Goal: Task Accomplishment & Management: Manage account settings

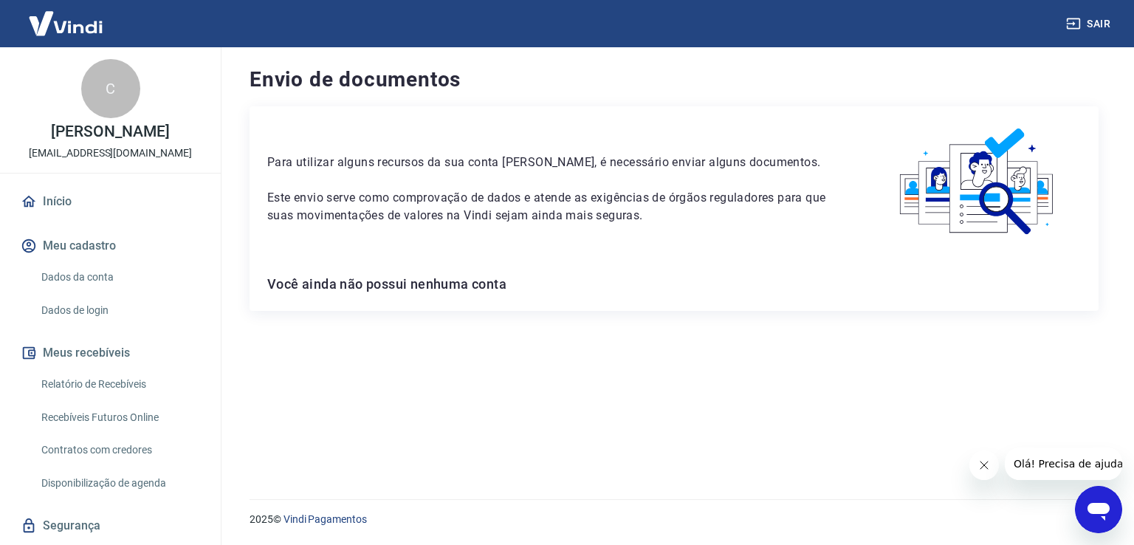
scroll to position [57, 0]
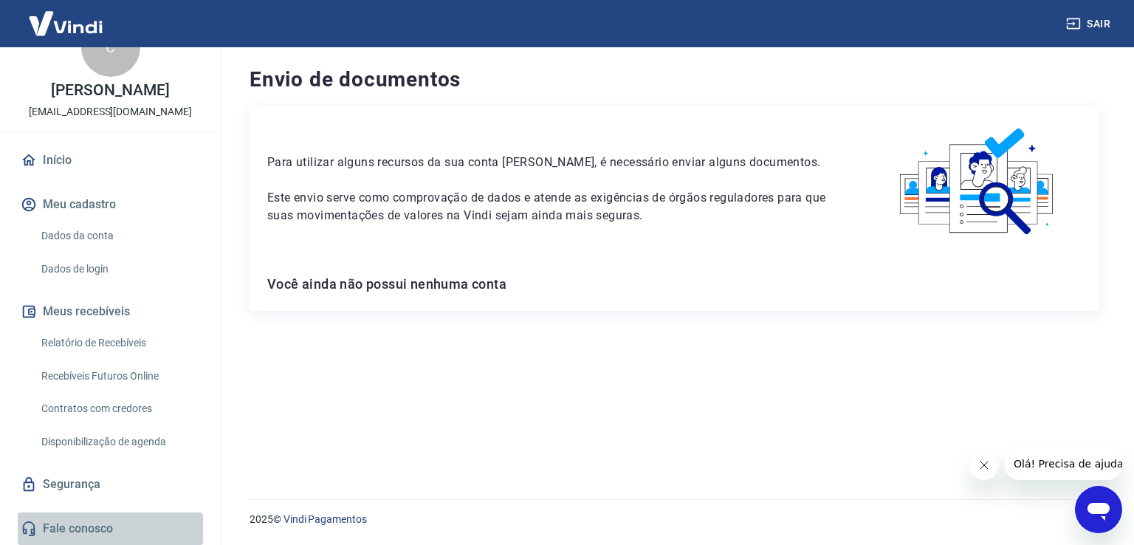
click at [110, 527] on link "Fale conosco" at bounding box center [110, 528] width 185 height 32
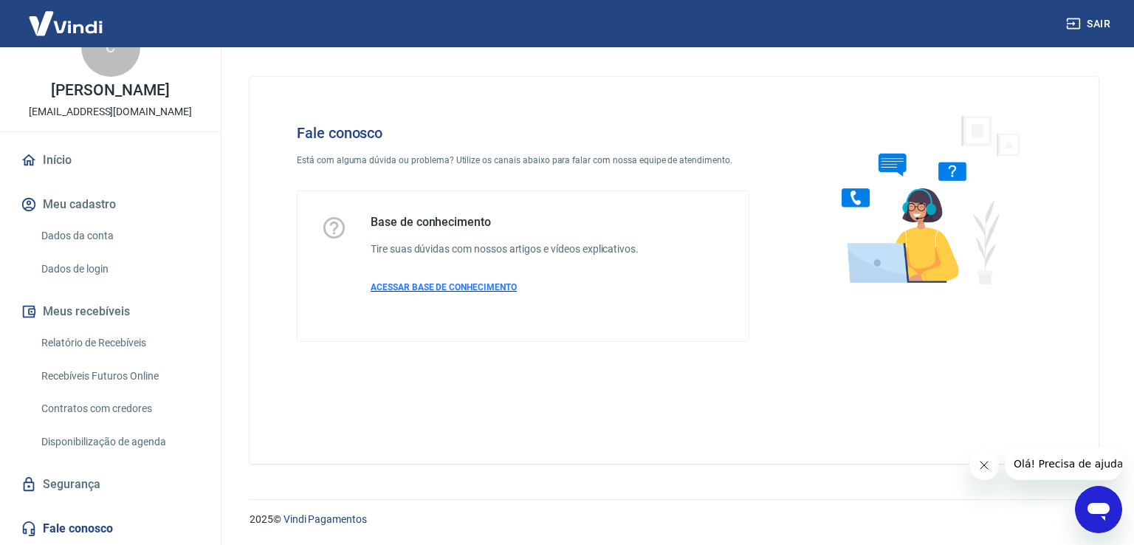
click at [461, 284] on span "ACESSAR BASE DE CONHECIMENTO" at bounding box center [444, 287] width 146 height 10
click at [88, 523] on link "Fale conosco" at bounding box center [110, 528] width 185 height 32
click at [109, 207] on button "Meu cadastro" at bounding box center [110, 204] width 185 height 32
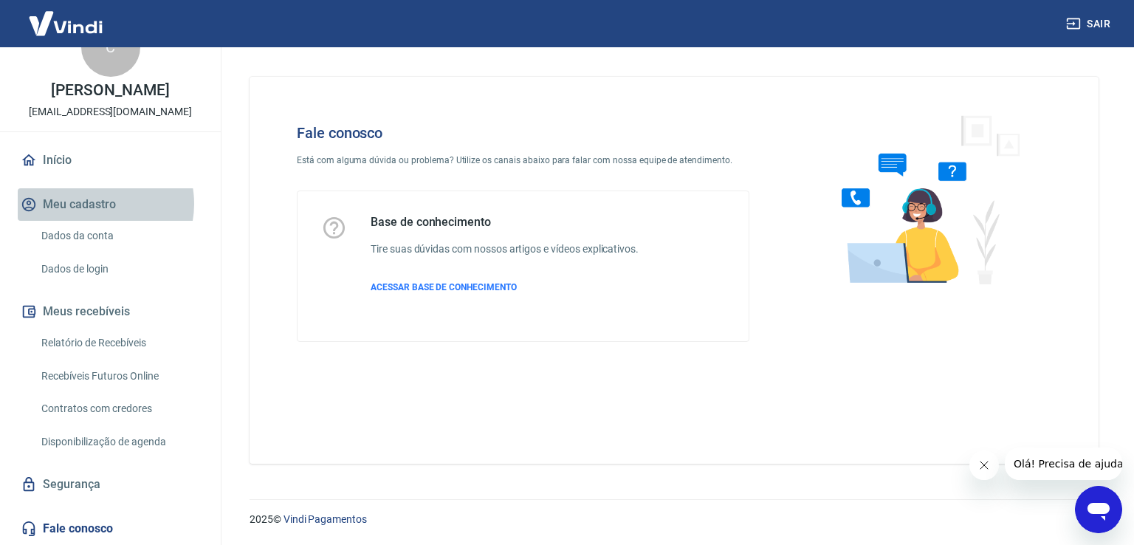
click at [96, 203] on button "Meu cadastro" at bounding box center [110, 204] width 185 height 32
click at [78, 237] on link "Dados da conta" at bounding box center [119, 236] width 168 height 30
